Goal: Task Accomplishment & Management: Manage account settings

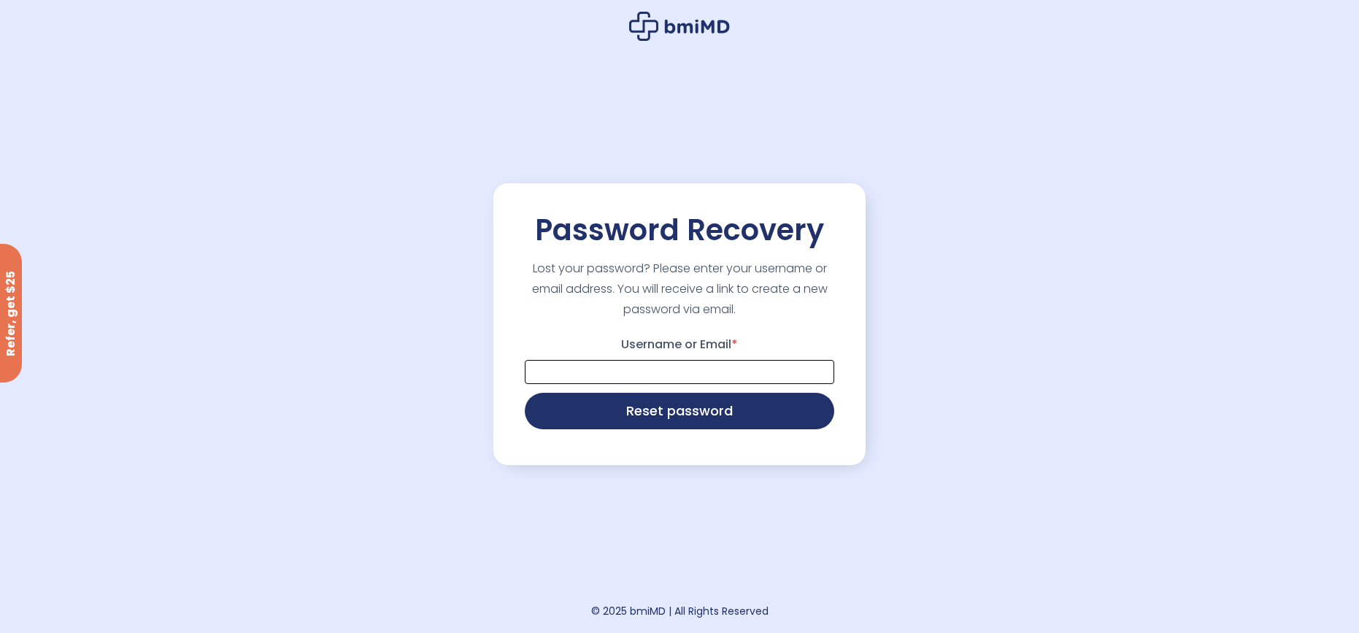
click at [680, 364] on input "Username or Email *" at bounding box center [679, 372] width 309 height 24
type input "**********"
click at [683, 415] on button "Reset password" at bounding box center [679, 409] width 309 height 36
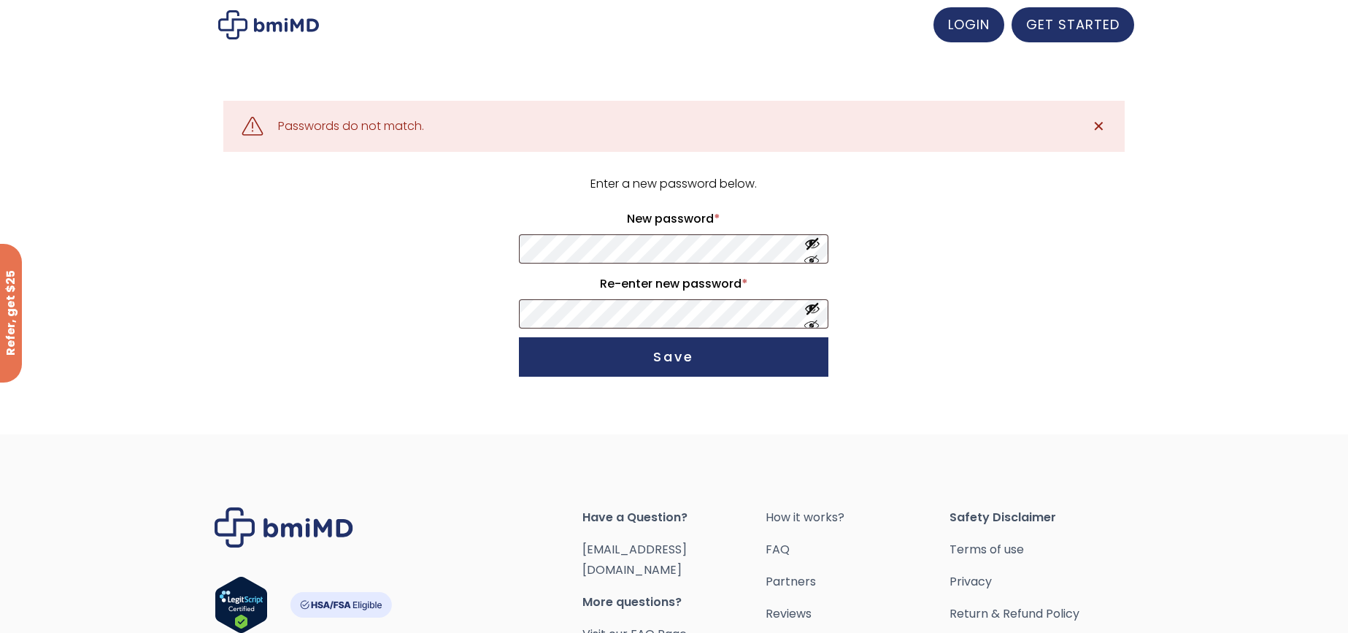
click at [1181, 334] on div ".path{fill:none;stroke:#000;stroke-miterlimit:10;stroke-width:1.5px;} Passwords…" at bounding box center [674, 253] width 1348 height 363
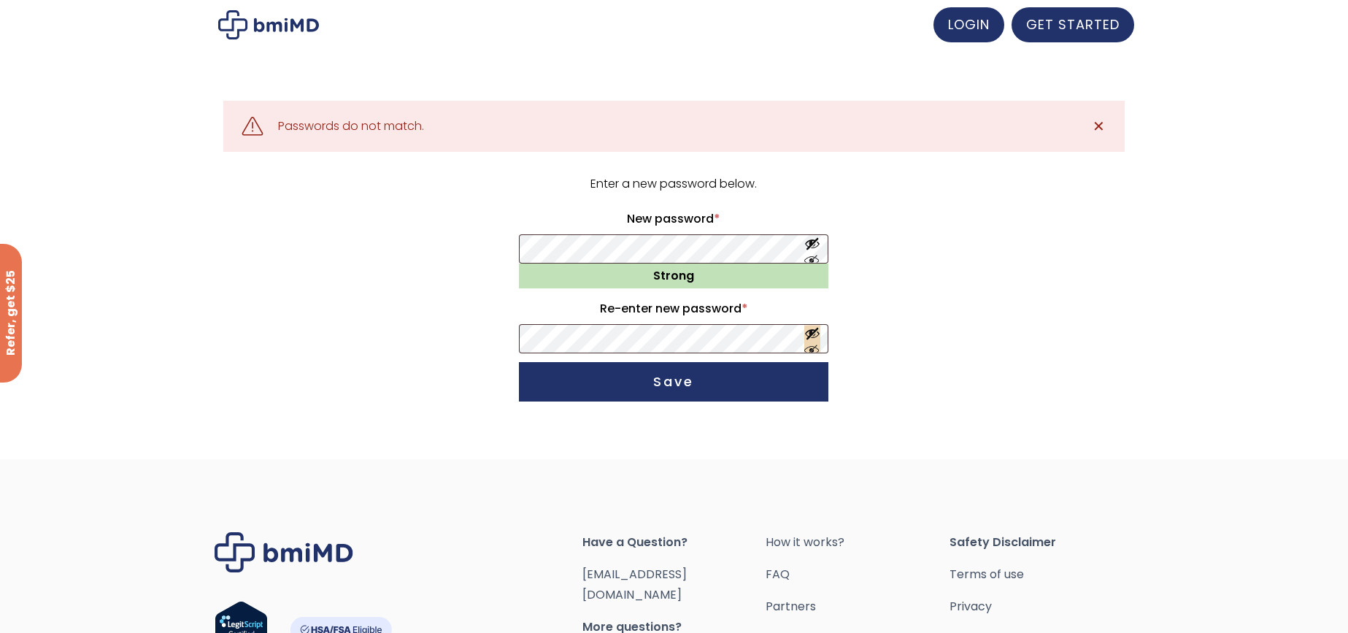
click at [809, 333] on button "Show password" at bounding box center [812, 339] width 16 height 27
click at [812, 244] on button "Show password" at bounding box center [812, 249] width 16 height 27
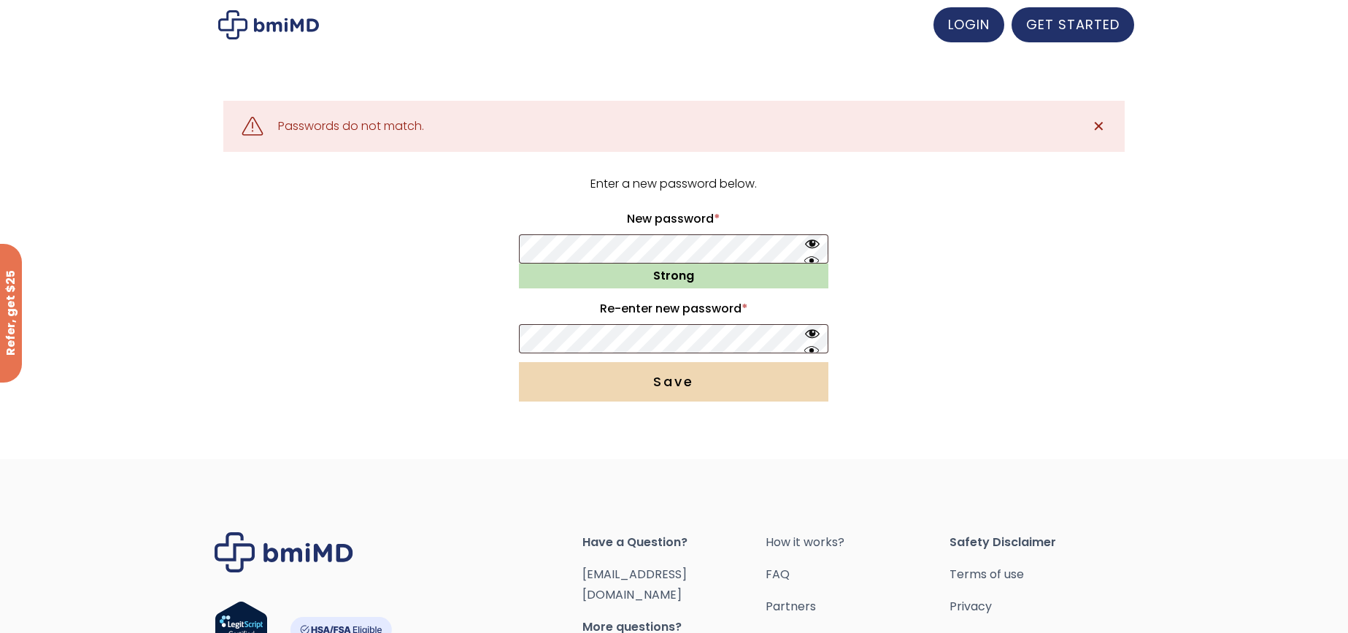
click at [772, 382] on button "Save" at bounding box center [673, 381] width 309 height 39
click at [715, 376] on button "Save" at bounding box center [673, 381] width 309 height 39
